Goal: Transaction & Acquisition: Purchase product/service

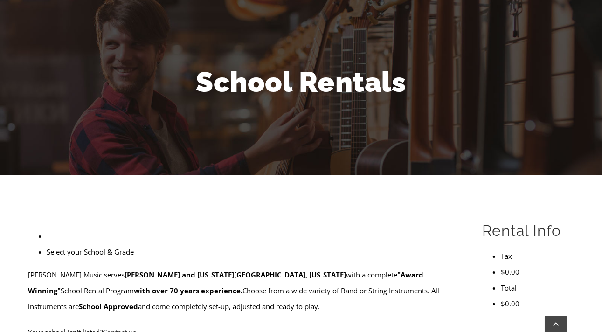
scroll to position [155, 0]
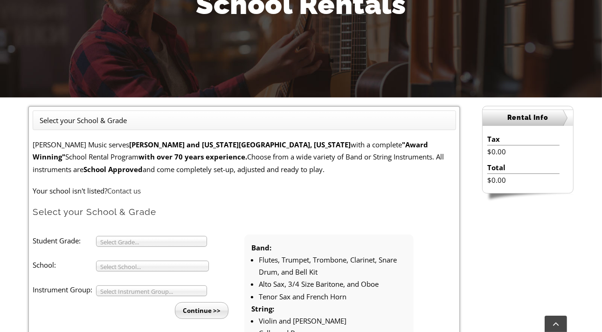
click at [121, 240] on span "Select Grade..." at bounding box center [147, 242] width 94 height 11
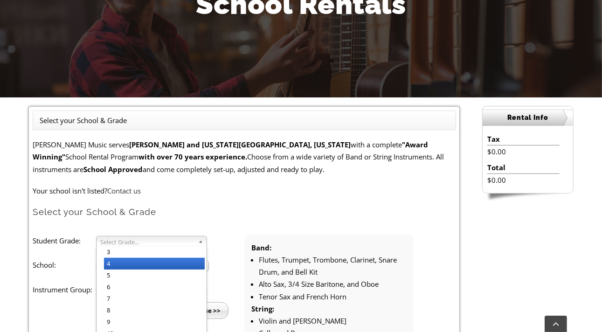
click at [115, 262] on li "4" at bounding box center [154, 264] width 101 height 12
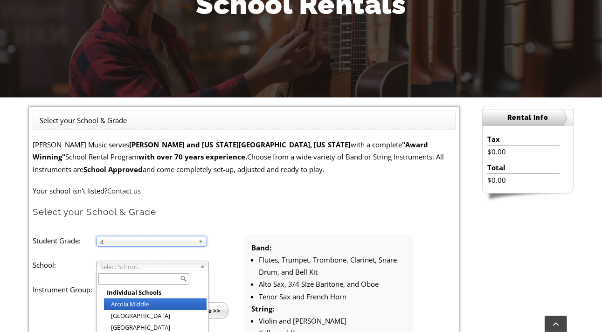
click at [117, 266] on span "Select School..." at bounding box center [148, 266] width 96 height 11
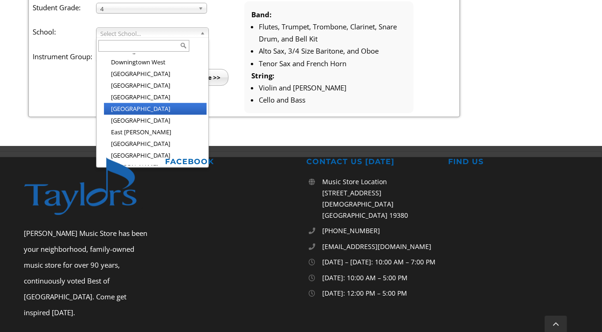
scroll to position [535, 0]
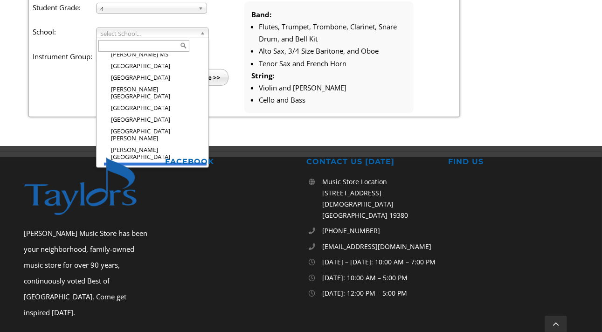
click at [147, 163] on li "[GEOGRAPHIC_DATA]" at bounding box center [155, 169] width 103 height 12
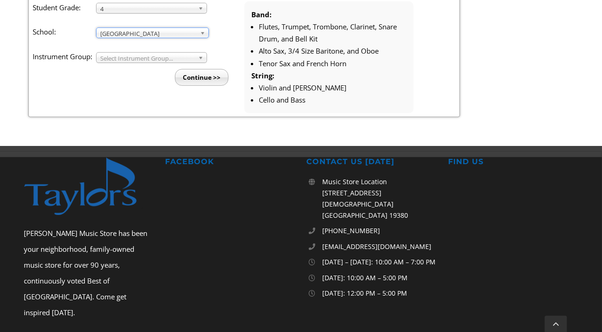
click at [122, 55] on span "Select Instrument Group..." at bounding box center [147, 58] width 94 height 11
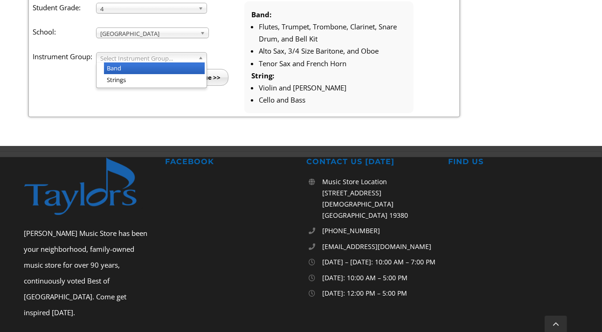
click at [118, 64] on li "Band" at bounding box center [154, 69] width 101 height 12
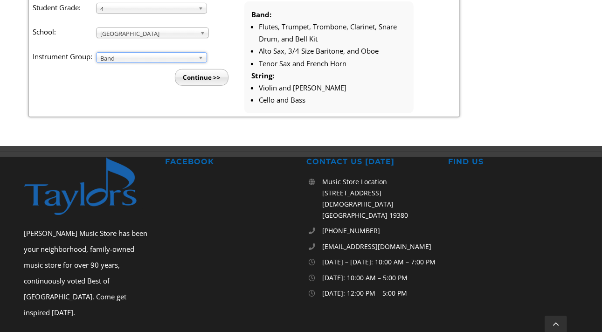
click at [175, 84] on input "Continue >>" at bounding box center [202, 77] width 54 height 17
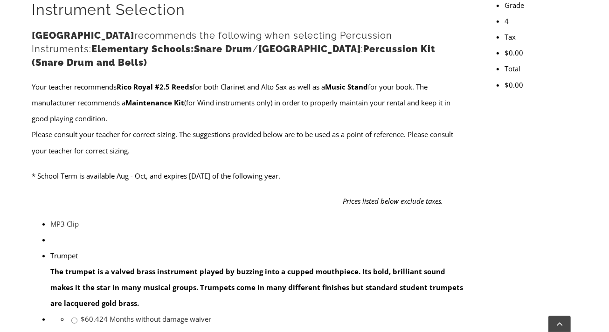
scroll to position [389, 0]
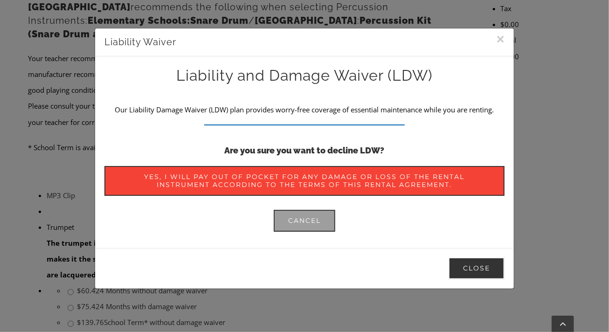
click at [467, 265] on button "Close" at bounding box center [477, 269] width 56 height 22
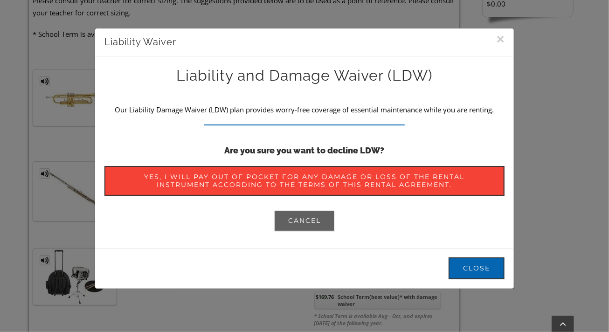
click at [288, 222] on span "Cancel" at bounding box center [304, 221] width 33 height 8
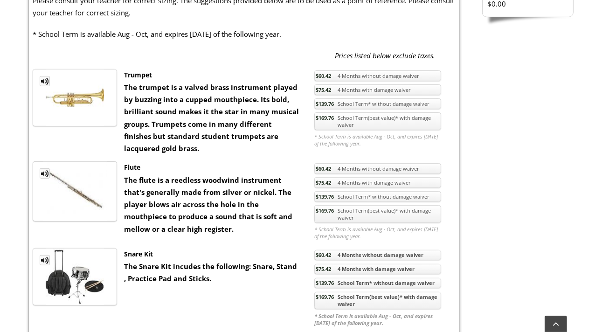
click at [345, 174] on link "$60.42 4 Months without damage waiver" at bounding box center [377, 168] width 127 height 11
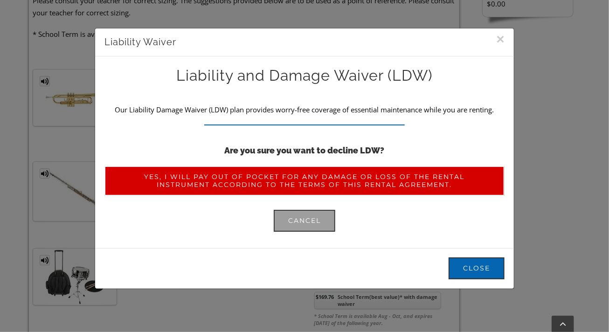
click at [254, 177] on span "Yes, I will pay out of pocket for any damage or loss of the rental instrument a…" at bounding box center [304, 181] width 371 height 16
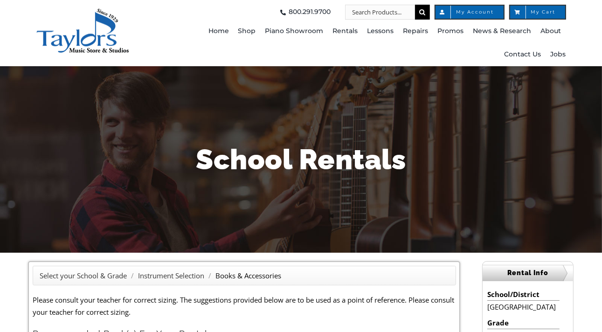
scroll to position [155, 0]
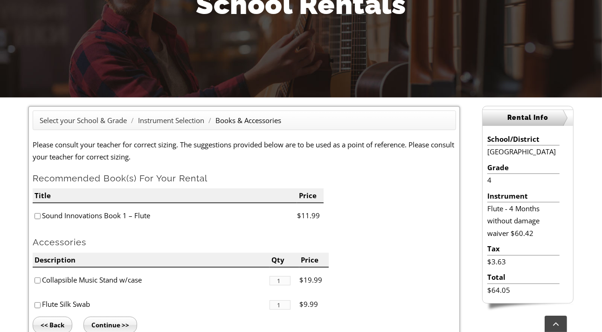
click at [37, 216] on input"] "checkbox" at bounding box center [38, 216] width 6 height 6
checkbox input"] "true"
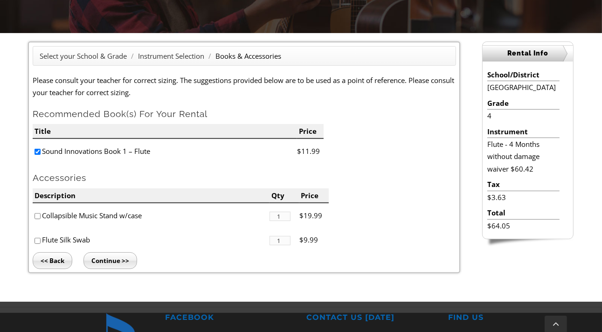
scroll to position [233, 0]
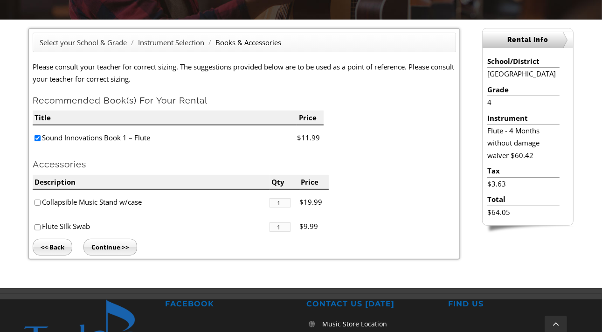
click at [137, 248] on input "Continue >>" at bounding box center [111, 247] width 54 height 17
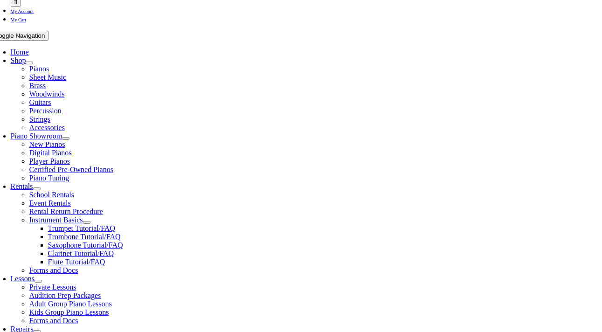
type input "1"
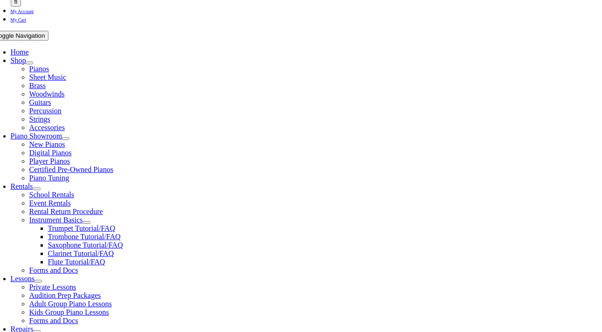
type input "Eileen"
type input "Albertson Deutsch"
type input "Maguire Products"
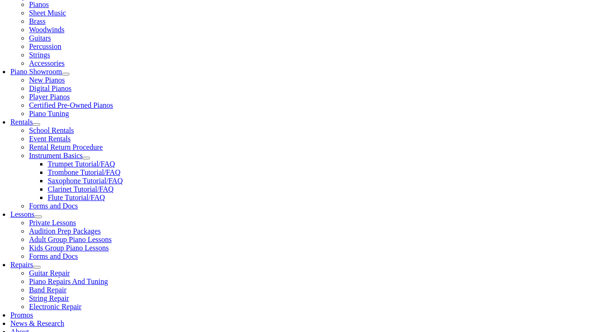
scroll to position [233, 0]
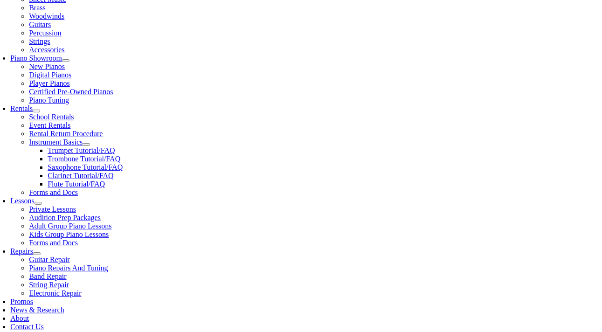
type input "6104594300"
type input "25681100"
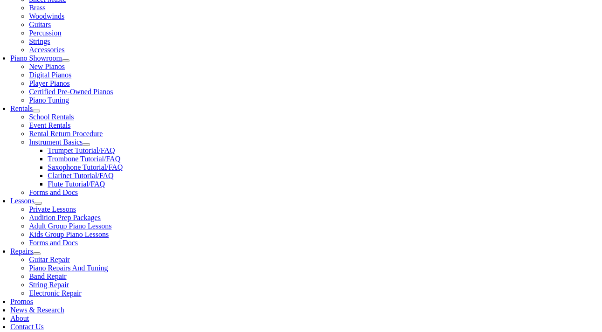
drag, startPoint x: 71, startPoint y: 281, endPoint x: 26, endPoint y: 279, distance: 45.3
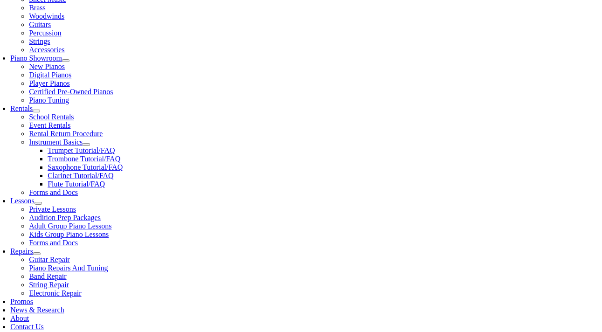
type input "12/29/1980"
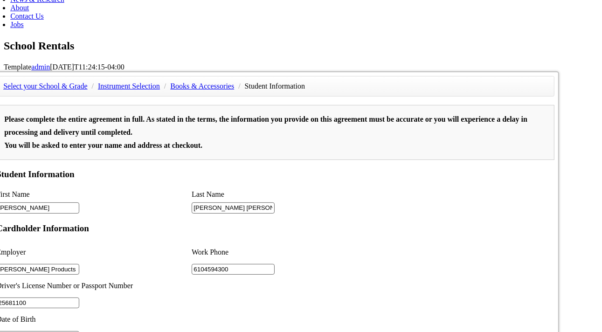
scroll to position [467, 0]
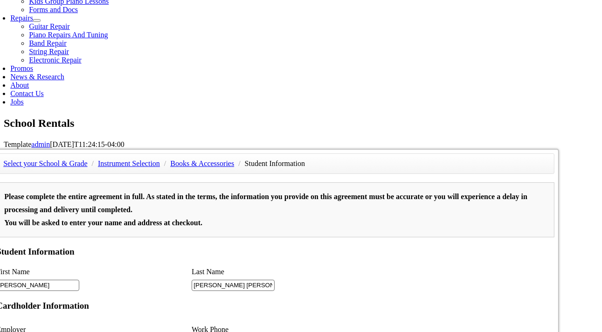
type input "Cathleen Albertson"
type input "Devereaux"
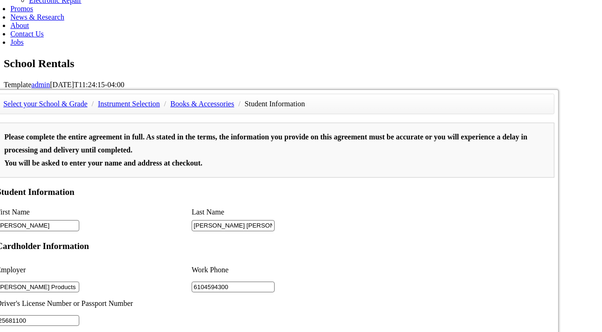
scroll to position [544, 0]
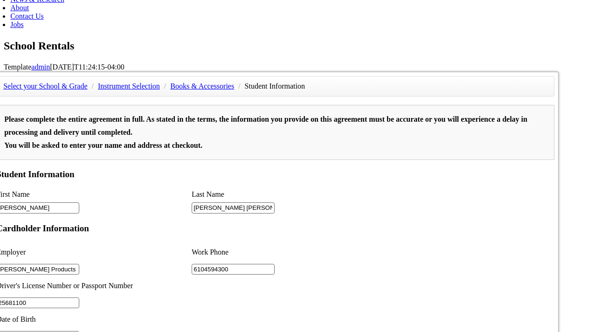
type input "2"
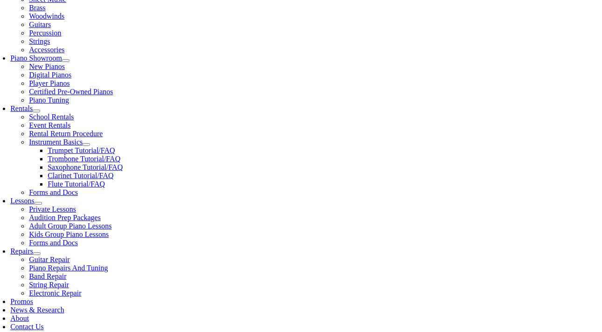
scroll to position [389, 0]
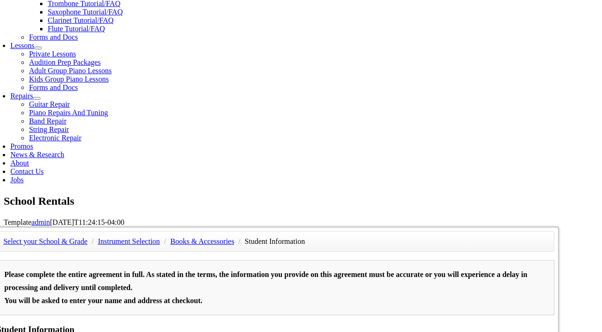
paste input "+16108734930"
type input "6108734930"
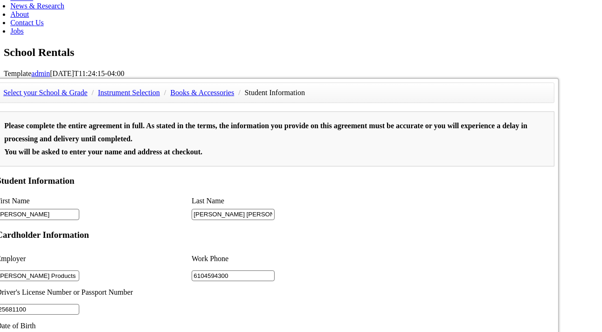
scroll to position [777, 0]
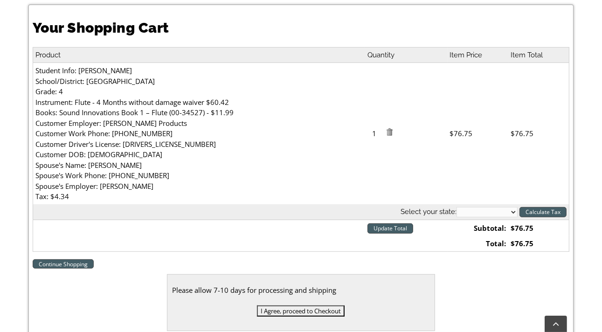
scroll to position [311, 0]
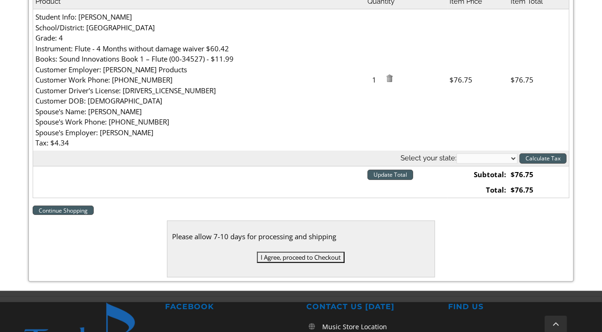
click at [67, 209] on link "Continue Shopping" at bounding box center [63, 210] width 61 height 9
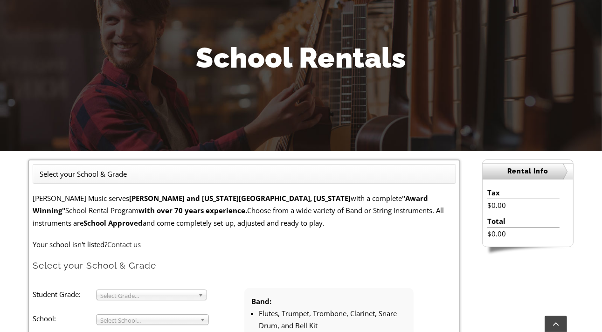
scroll to position [155, 0]
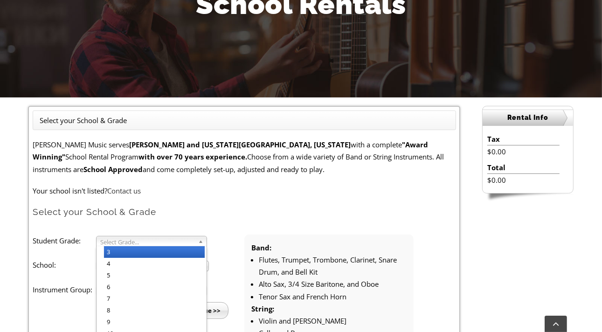
click at [103, 242] on span "Select Grade..." at bounding box center [147, 242] width 94 height 11
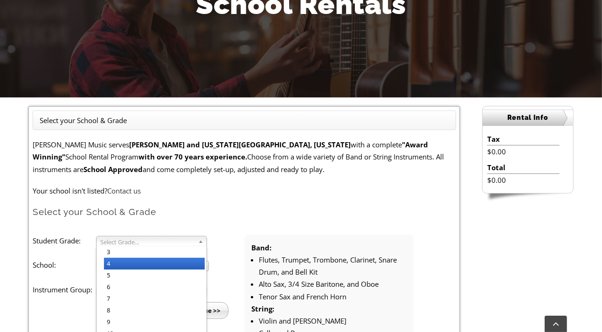
click at [112, 262] on li "4" at bounding box center [154, 264] width 101 height 12
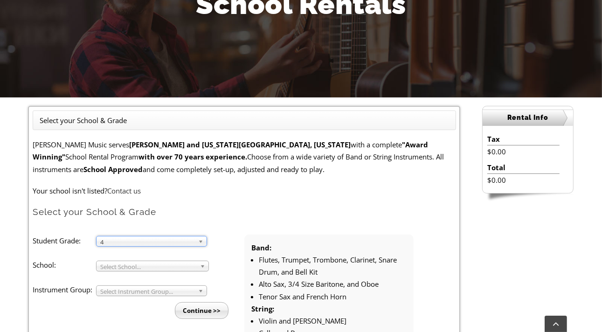
click at [119, 265] on span "Select School..." at bounding box center [148, 266] width 96 height 11
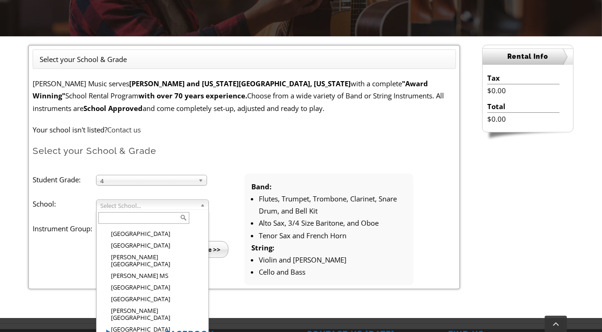
scroll to position [233, 0]
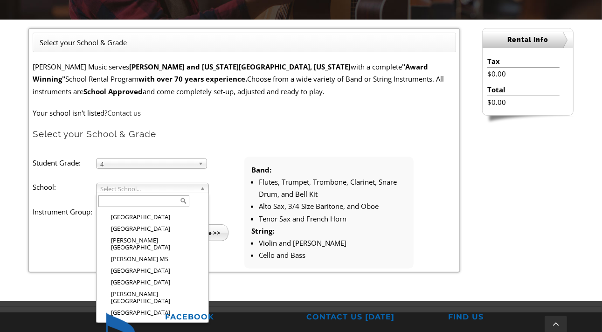
click at [136, 301] on div "show modal show modal es" at bounding box center [301, 301] width 546 height 0
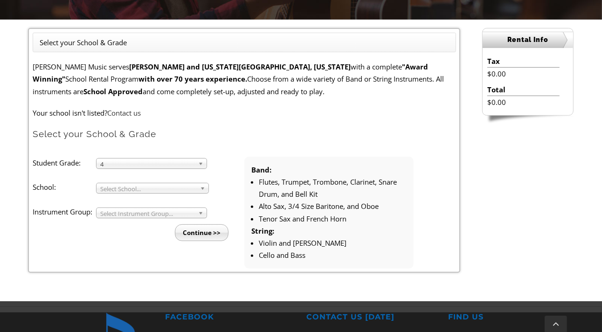
click at [123, 187] on span "Select School..." at bounding box center [148, 188] width 96 height 11
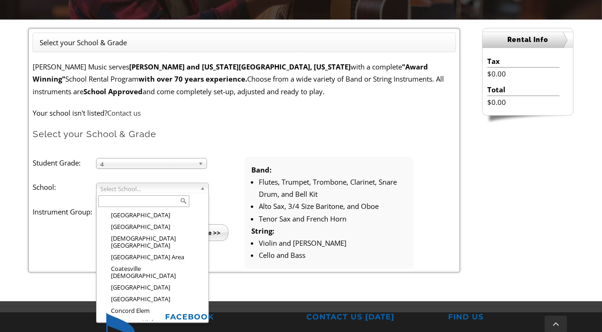
scroll to position [565, 0]
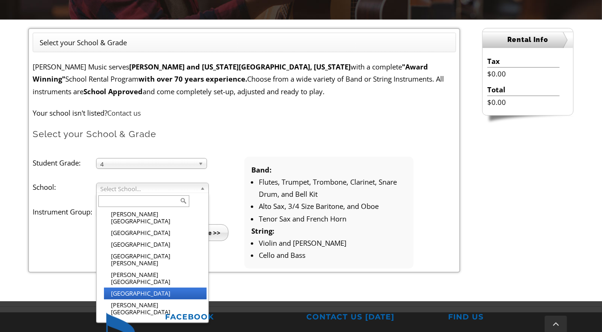
click at [139, 288] on li "Glenwood Elementary" at bounding box center [155, 294] width 103 height 12
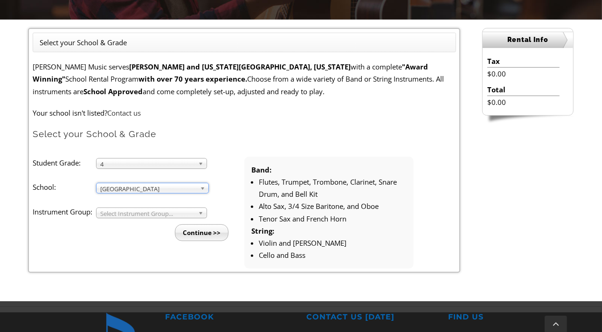
click at [118, 213] on span "Select Instrument Group..." at bounding box center [147, 213] width 94 height 11
click at [116, 220] on li "Band" at bounding box center [154, 224] width 101 height 12
click at [188, 241] on input "Continue >>" at bounding box center [202, 232] width 54 height 17
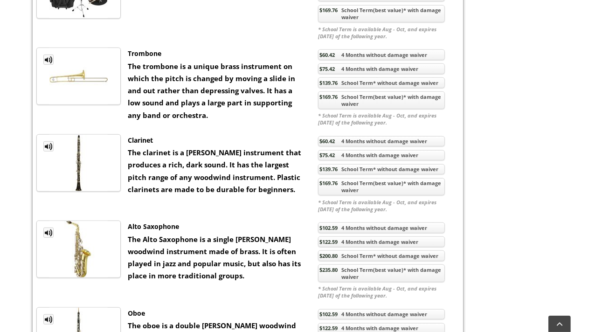
scroll to position [700, 0]
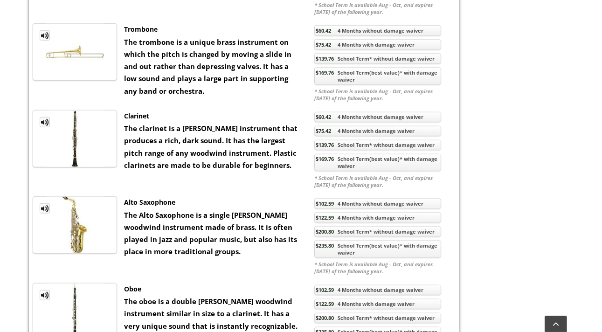
click at [178, 149] on strong "The clarinet is a reed instrument that produces a rich, dark sound. It has the …" at bounding box center [211, 147] width 174 height 46
click at [344, 123] on link "$60.42 4 Months without damage waiver" at bounding box center [377, 117] width 127 height 11
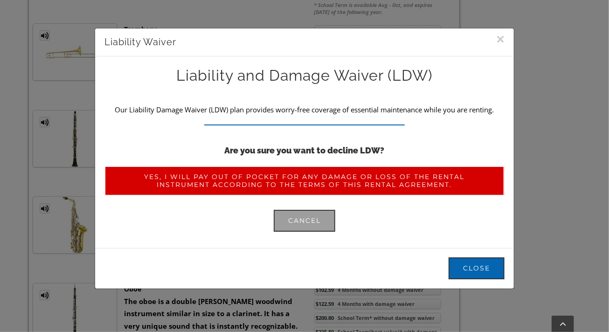
click at [265, 178] on span "Yes, I will pay out of pocket for any damage or loss of the rental instrument a…" at bounding box center [304, 181] width 371 height 16
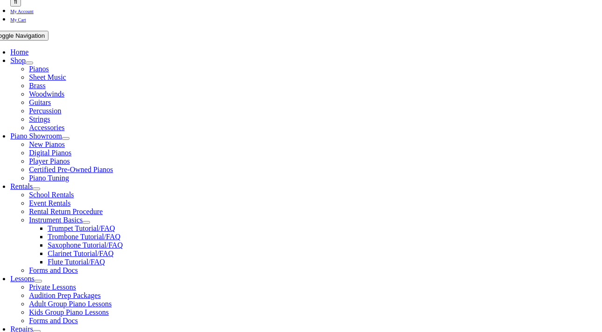
scroll to position [233, 0]
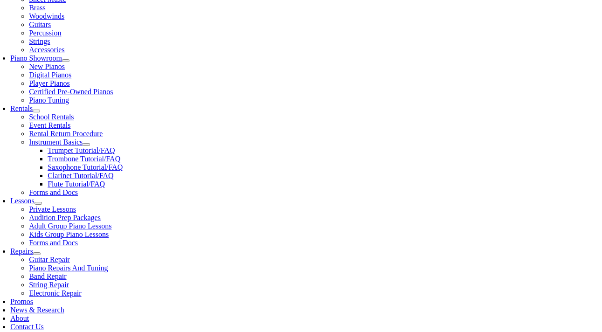
checkbox input"] "true"
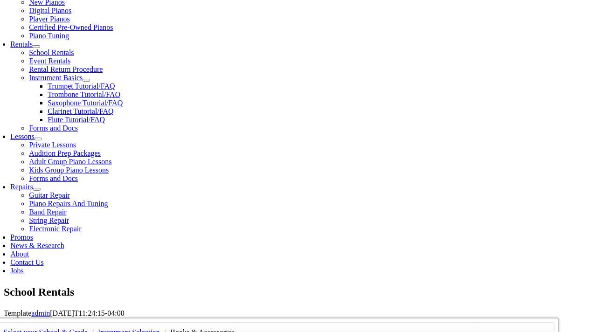
scroll to position [311, 0]
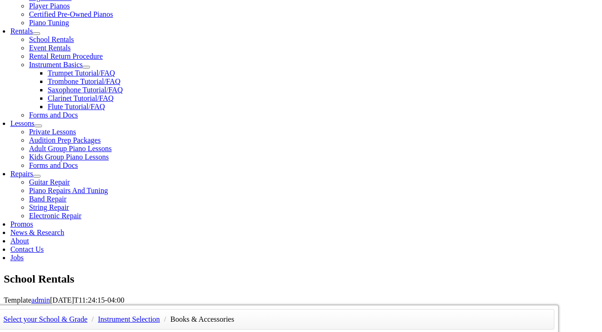
checkbox input"] "true"
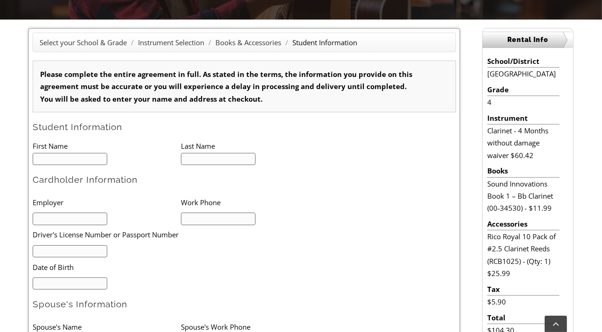
type input "1"
click at [38, 158] on input "text" at bounding box center [70, 159] width 75 height 13
type input "Avery"
click at [197, 153] on input "text" at bounding box center [218, 159] width 75 height 13
type input "Albertson Deutsch"
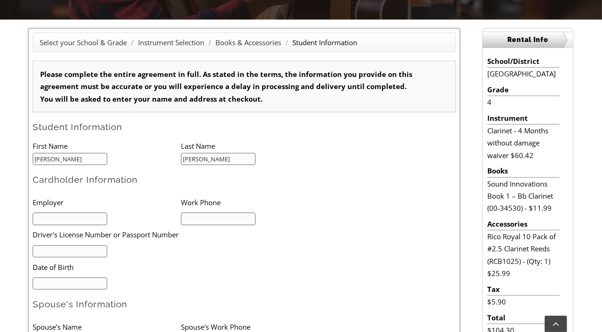
click at [64, 221] on input "text" at bounding box center [70, 219] width 75 height 13
type input "Maguire Products"
click at [205, 216] on input "text" at bounding box center [218, 219] width 75 height 13
type input "6104594300"
click at [58, 251] on input "text" at bounding box center [70, 251] width 75 height 13
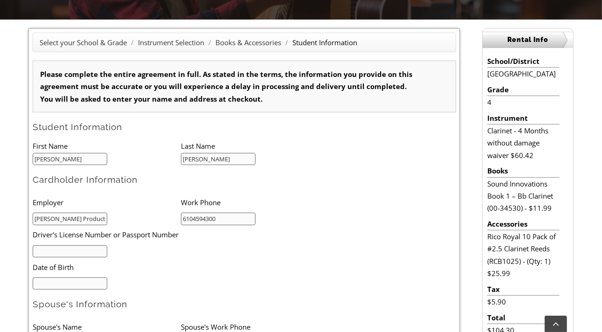
type input "25681100"
click at [65, 283] on input "mm/dd/yyyy" at bounding box center [70, 284] width 75 height 13
type input "12/29/1980"
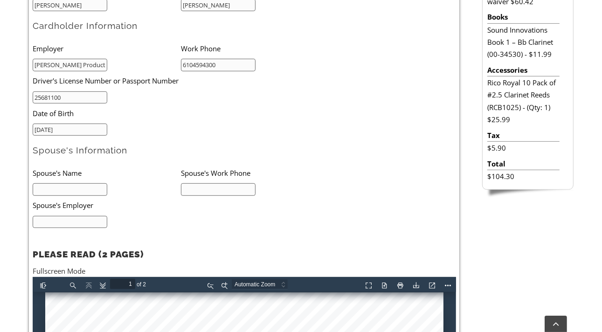
scroll to position [389, 0]
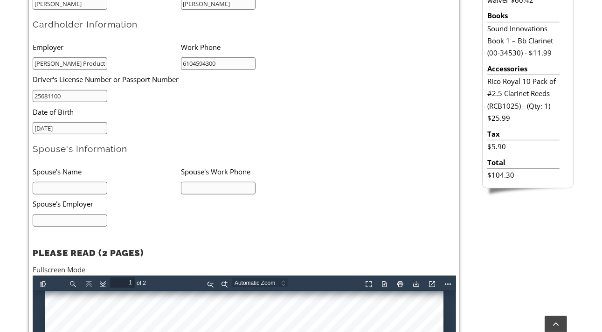
click at [72, 188] on input "text" at bounding box center [70, 188] width 75 height 13
type input "Cathleen Albertson"
click at [196, 188] on input "text" at bounding box center [218, 188] width 75 height 13
drag, startPoint x: 207, startPoint y: 183, endPoint x: 162, endPoint y: 188, distance: 45.1
click at [162, 188] on ul "Spouse's Name Spouse's Work Phone Cathleen Albertson 61083 Spouse's Employer" at bounding box center [181, 194] width 296 height 65
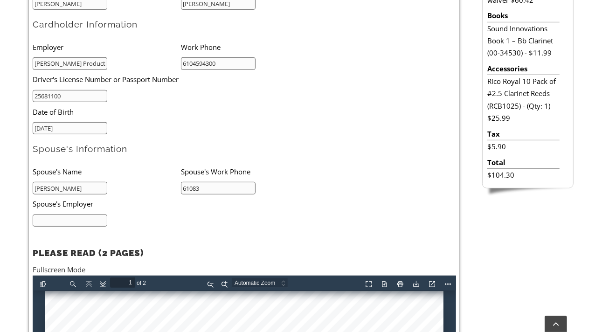
paste input "+16108734930"
drag, startPoint x: 189, startPoint y: 187, endPoint x: 173, endPoint y: 185, distance: 16.0
click at [173, 185] on ul "Spouse's Name Spouse's Work Phone Cathleen Albertson +16108734930 Spouse's Empl…" at bounding box center [181, 194] width 296 height 65
type input "6108734930"
click at [57, 220] on input "text" at bounding box center [70, 221] width 75 height 13
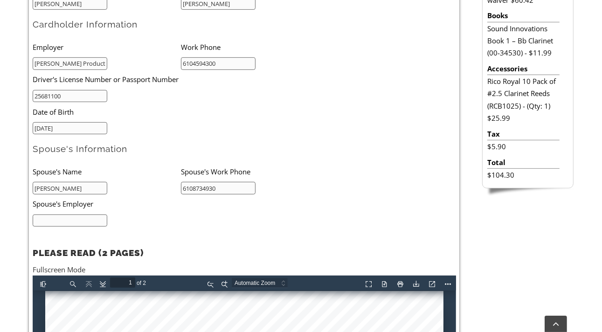
type input "Devereaux"
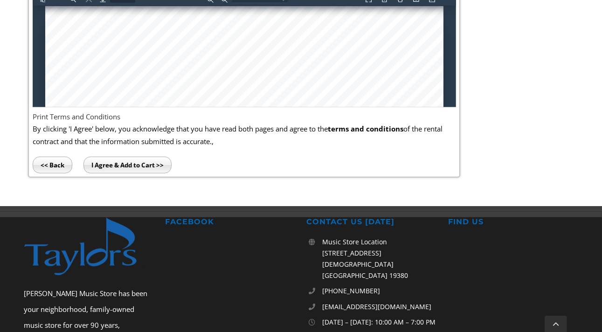
scroll to position [604, 0]
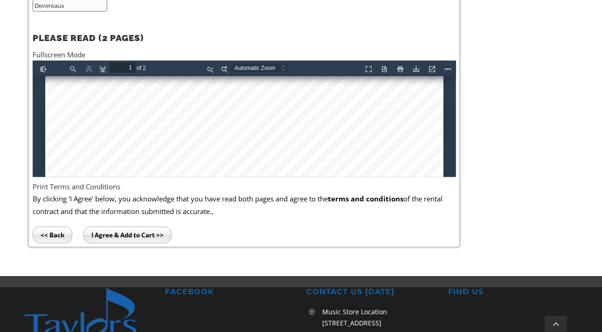
click at [172, 235] on input "I Agree & Add to Cart >>" at bounding box center [128, 235] width 88 height 17
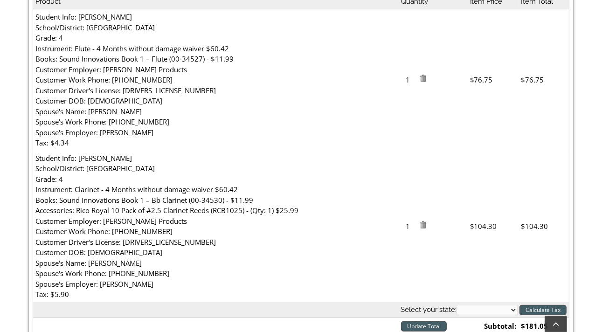
scroll to position [389, 0]
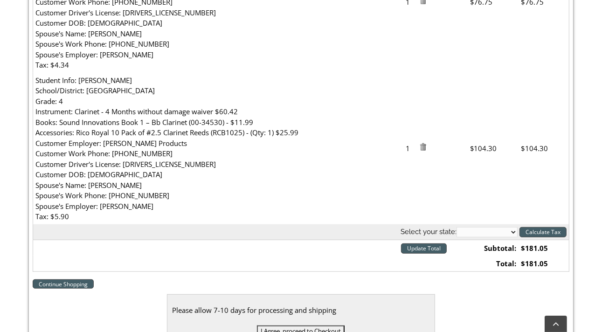
click at [481, 234] on select "[US_STATE] [US_STATE] [US_STATE] [US_STATE] [US_STATE] [US_STATE] [US_STATE] [U…" at bounding box center [487, 232] width 61 height 10
select select "PA"
click at [457, 227] on select "[US_STATE] [US_STATE] [US_STATE] [US_STATE] [US_STATE] [US_STATE] [US_STATE] [U…" at bounding box center [487, 232] width 61 height 10
click at [418, 248] on input "Update Total" at bounding box center [424, 249] width 46 height 10
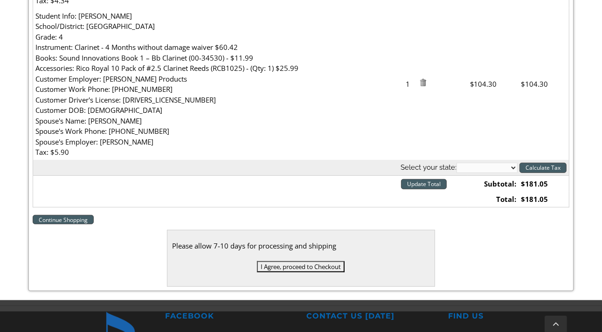
scroll to position [467, 0]
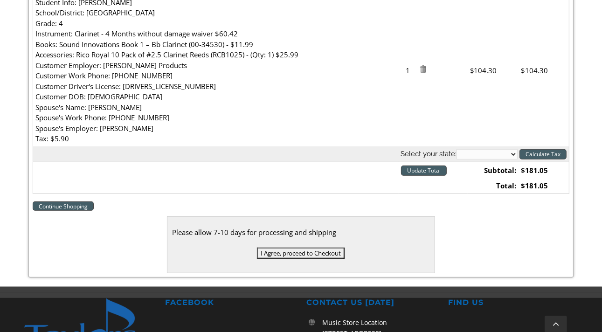
click at [298, 255] on input "I Agree, proceed to Checkout" at bounding box center [301, 253] width 88 height 11
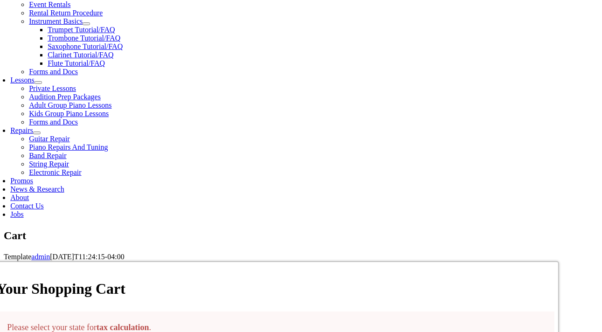
scroll to position [389, 0]
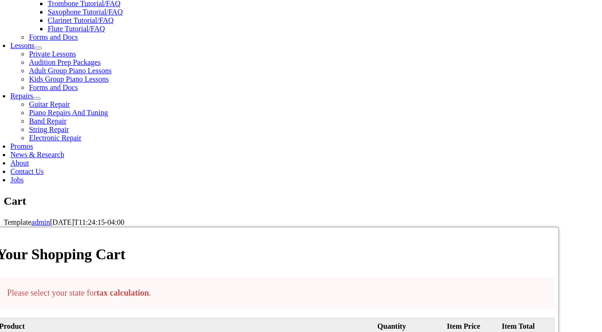
select select "PA"
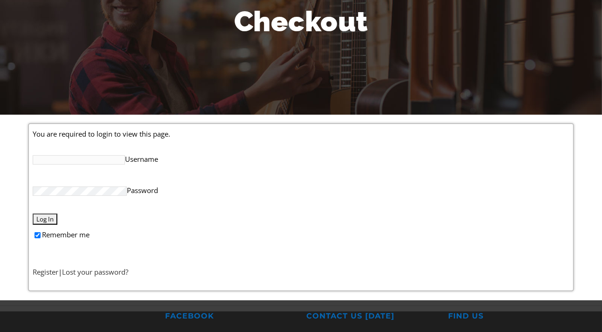
scroll to position [155, 0]
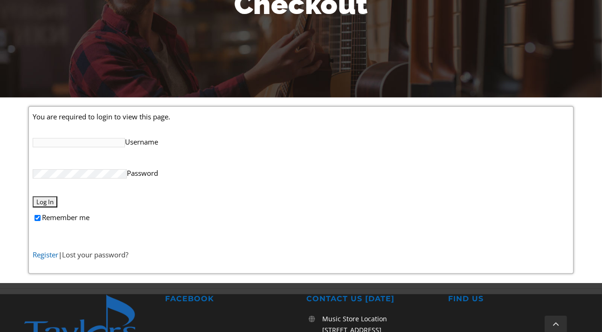
click at [47, 257] on link "Register" at bounding box center [46, 254] width 26 height 9
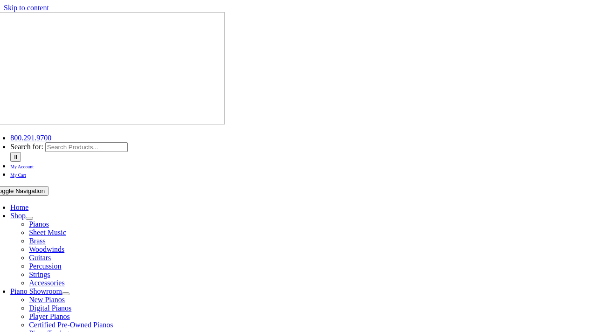
select select "PA"
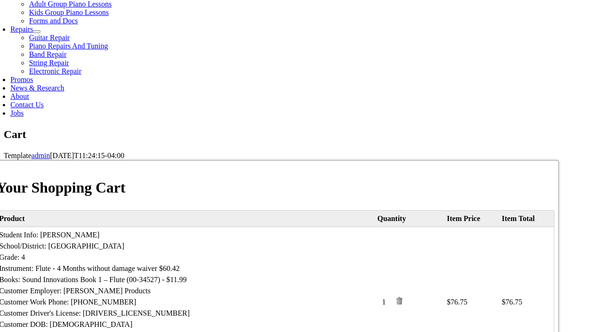
scroll to position [467, 0]
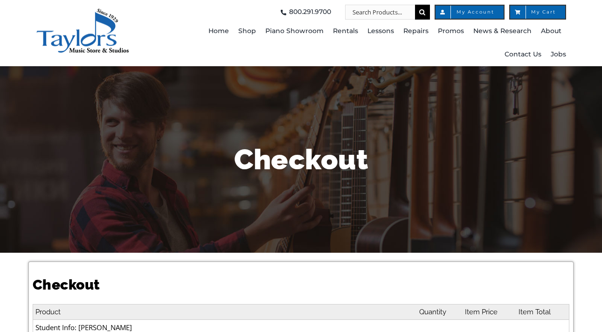
select select
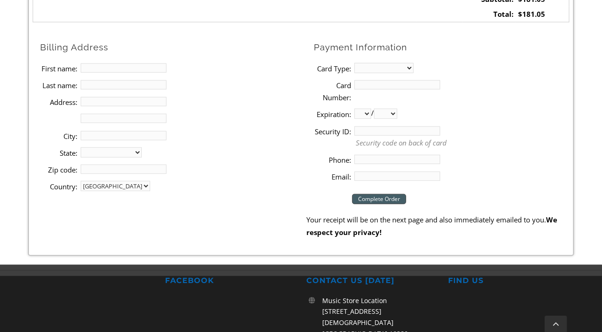
scroll to position [622, 0]
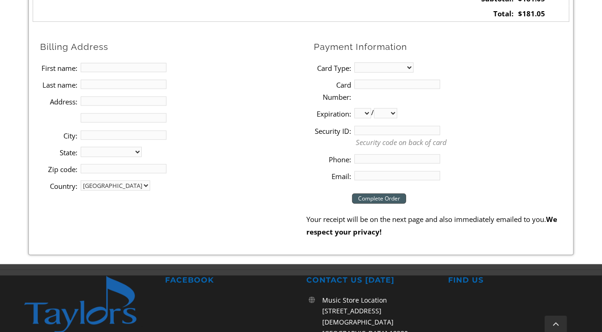
click at [112, 64] on input "First name:" at bounding box center [124, 67] width 86 height 9
type input "john"
type input "deutsch"
type input "126 Valley Road"
type input "Media"
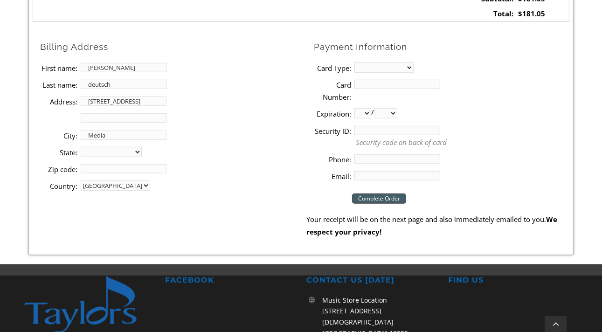
select select "PA"
type input "19063"
type input "6106080880"
click at [360, 68] on select "MasterCard Visa American Express Discover" at bounding box center [384, 68] width 59 height 10
select select "mastercard"
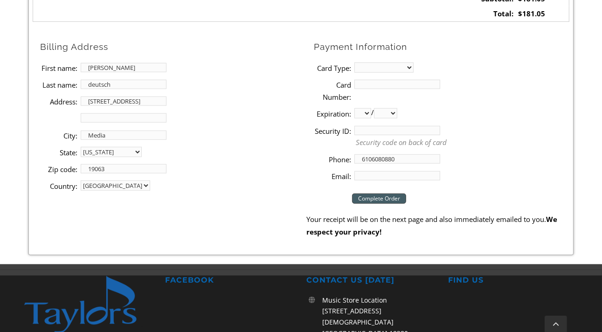
click at [355, 63] on select "MasterCard Visa American Express Discover" at bounding box center [384, 68] width 59 height 10
click at [364, 81] on input "Card Number:" at bounding box center [398, 84] width 86 height 9
type input "5152551004061096"
select select "12"
select select "2026"
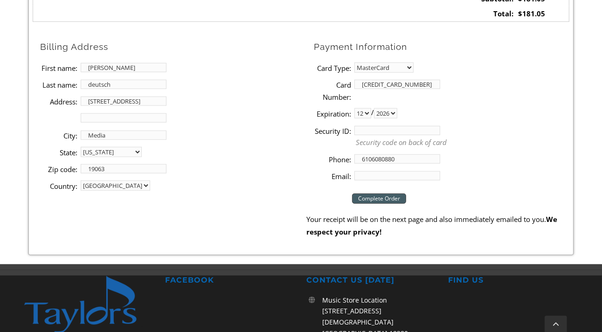
click at [378, 128] on input "Security ID:" at bounding box center [398, 130] width 86 height 9
type input "586"
click at [239, 193] on li "Country: United States" at bounding box center [173, 185] width 266 height 17
click at [382, 173] on input "Email:" at bounding box center [398, 175] width 86 height 9
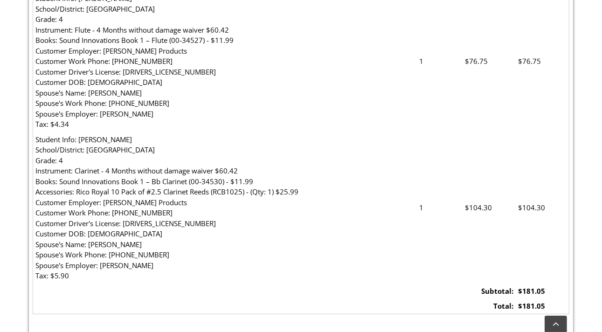
scroll to position [311, 0]
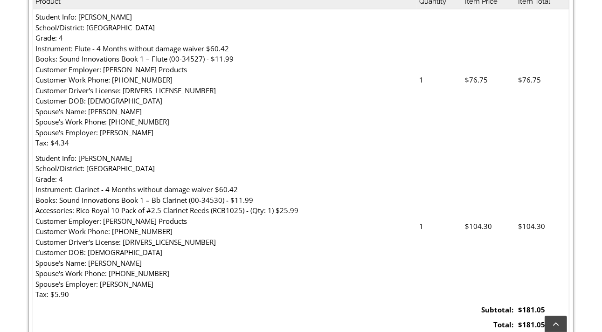
click at [324, 93] on td "Student Info: Eileen Albertson Deutsch School/District: Glenwood Elementary Gra…" at bounding box center [225, 79] width 384 height 141
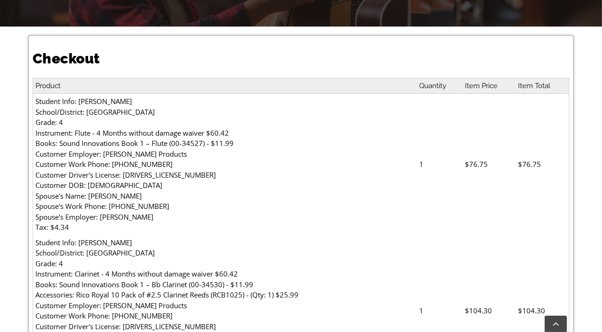
scroll to position [0, 0]
